Goal: Information Seeking & Learning: Check status

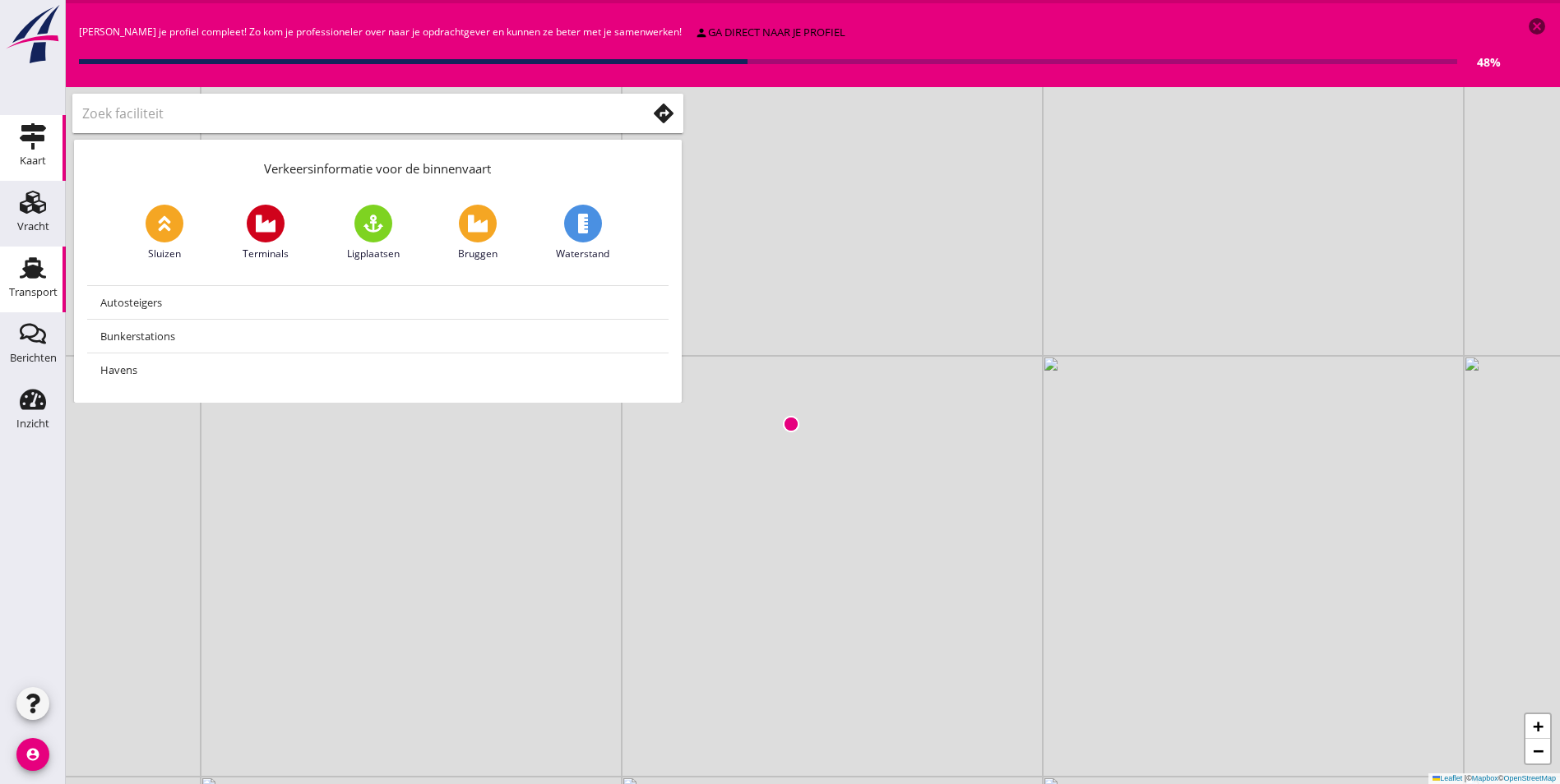
click at [26, 263] on use at bounding box center [32, 268] width 26 height 21
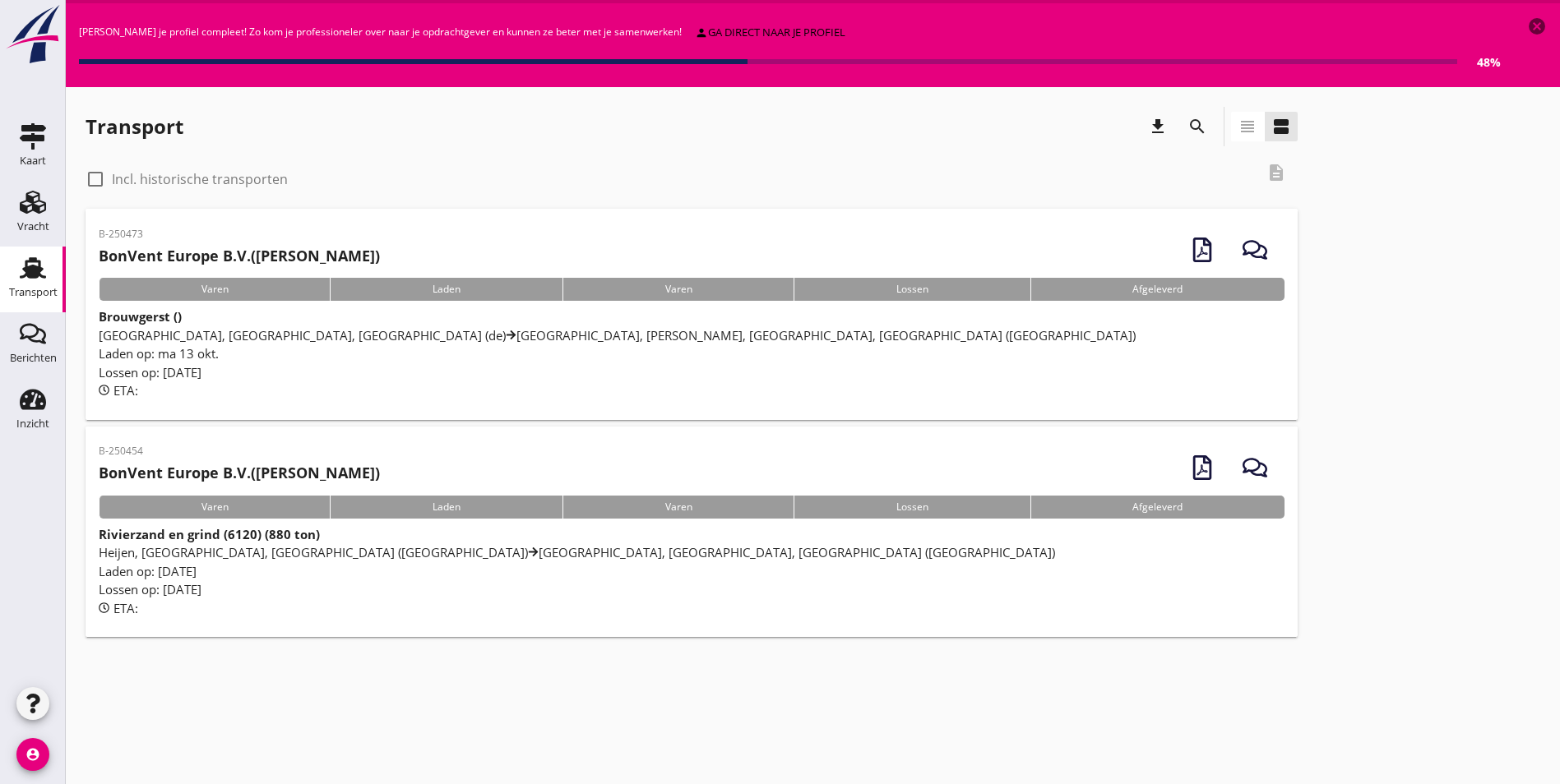
click at [168, 180] on label "Incl. historische transporten" at bounding box center [199, 179] width 176 height 17
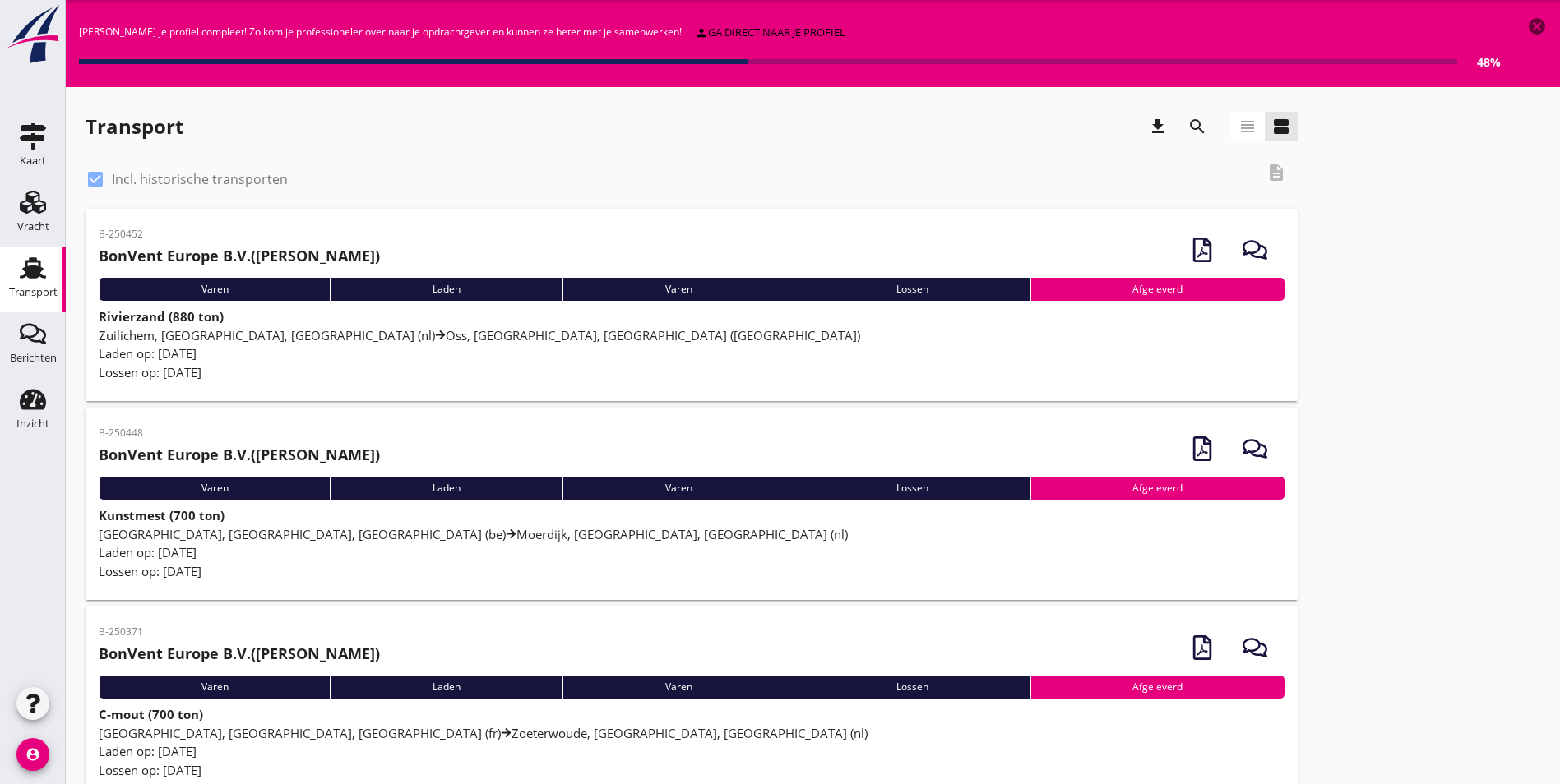
click at [138, 183] on label "Incl. historische transporten" at bounding box center [199, 179] width 176 height 17
checkbox input "false"
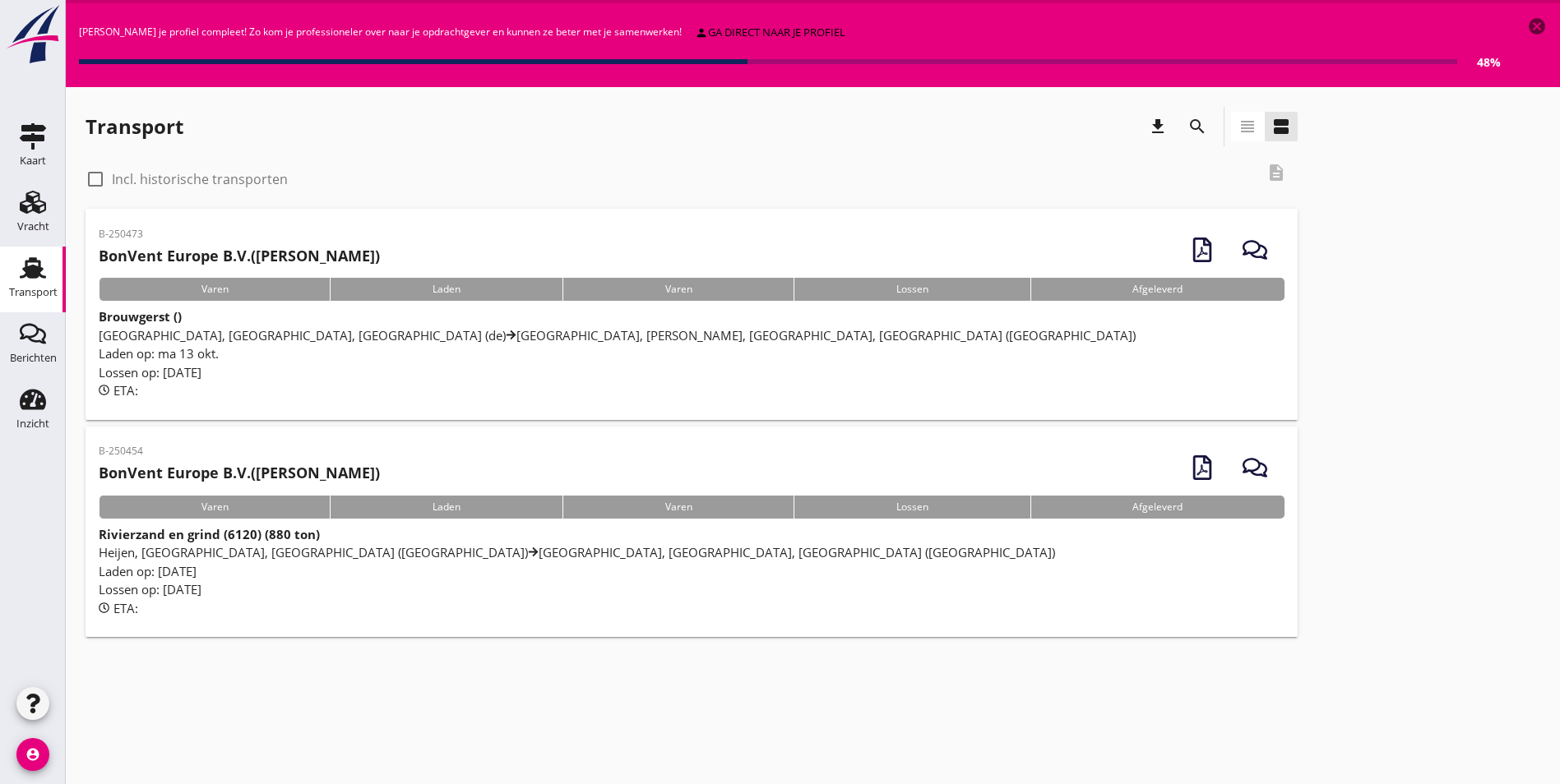
click at [424, 329] on span "[GEOGRAPHIC_DATA], [GEOGRAPHIC_DATA], [GEOGRAPHIC_DATA] (de) [GEOGRAPHIC_DATA],…" at bounding box center [617, 335] width 1037 height 17
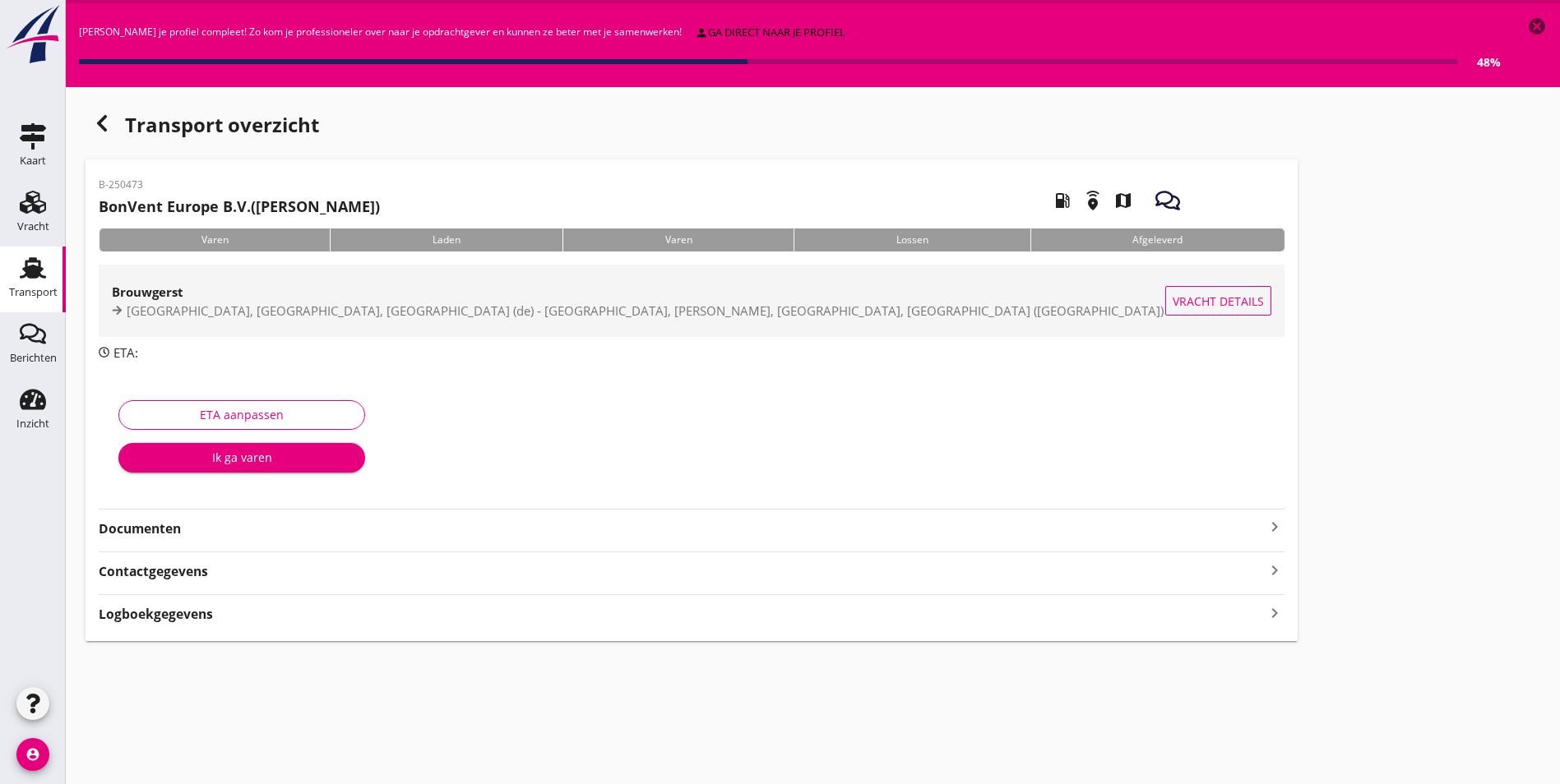
click at [1172, 302] on span "Vracht details" at bounding box center [1218, 301] width 91 height 17
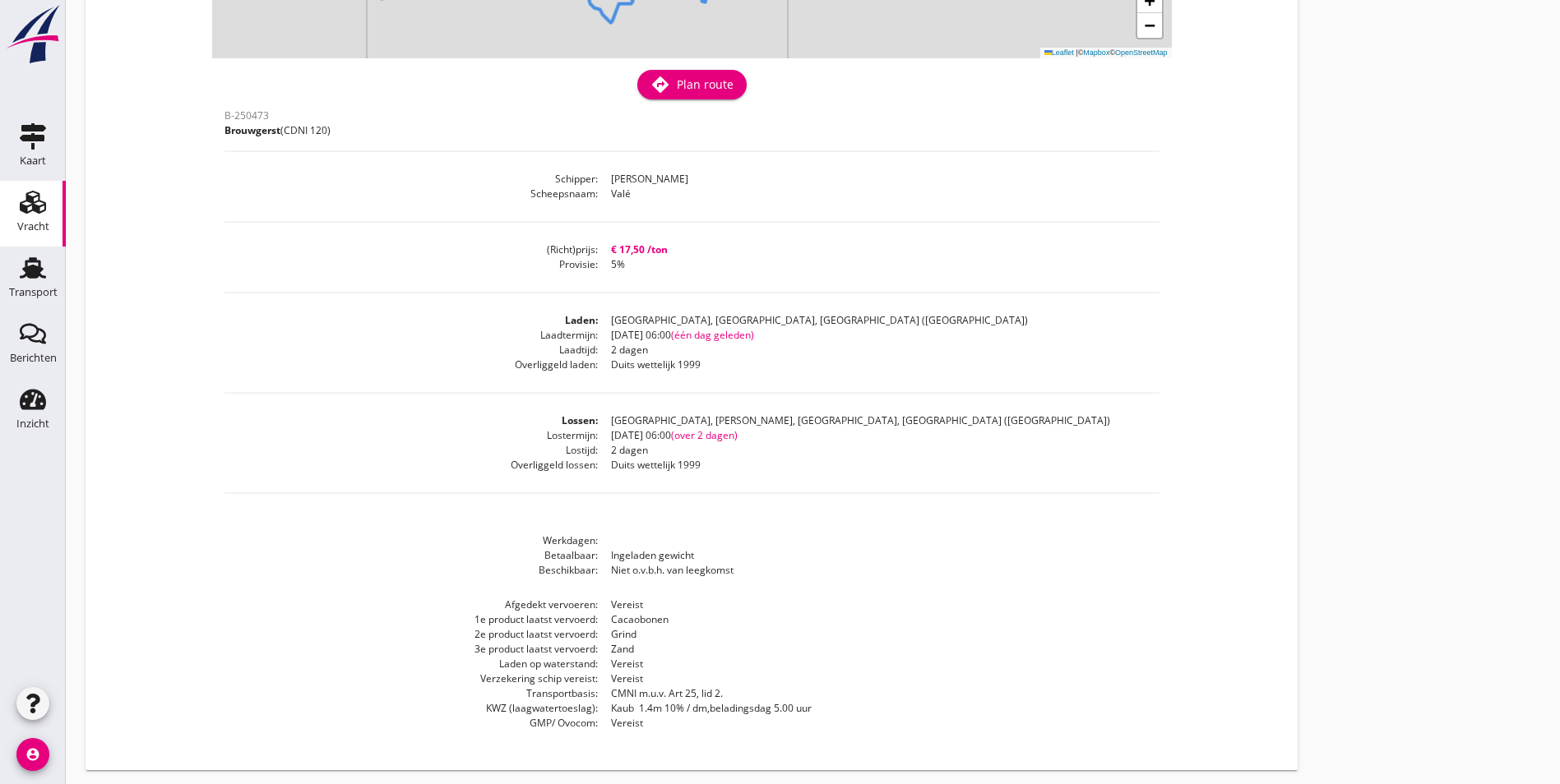
scroll to position [426, 0]
